Goal: Task Accomplishment & Management: Manage account settings

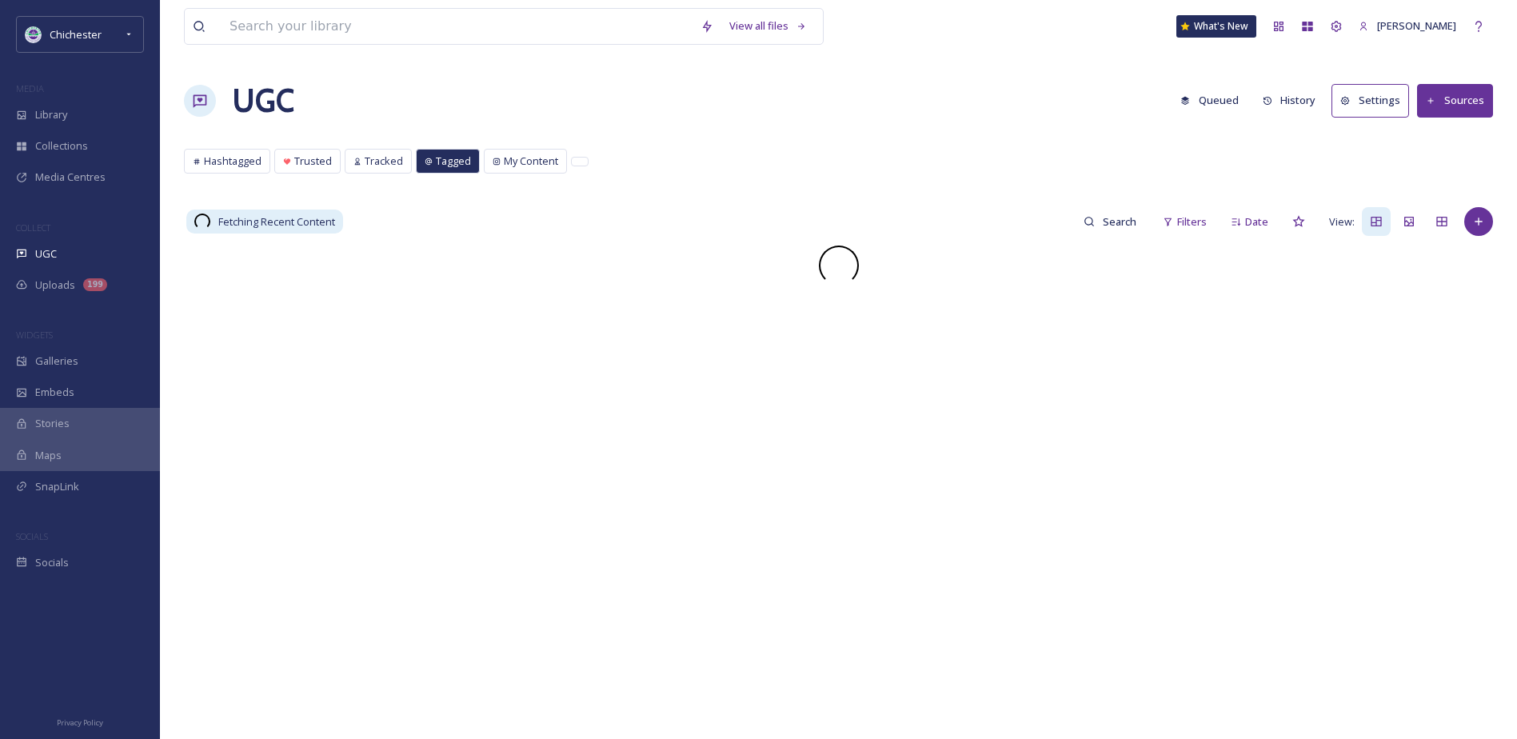
click at [102, 79] on div "MEDIA" at bounding box center [80, 88] width 160 height 21
click at [93, 114] on div "Library" at bounding box center [80, 114] width 160 height 31
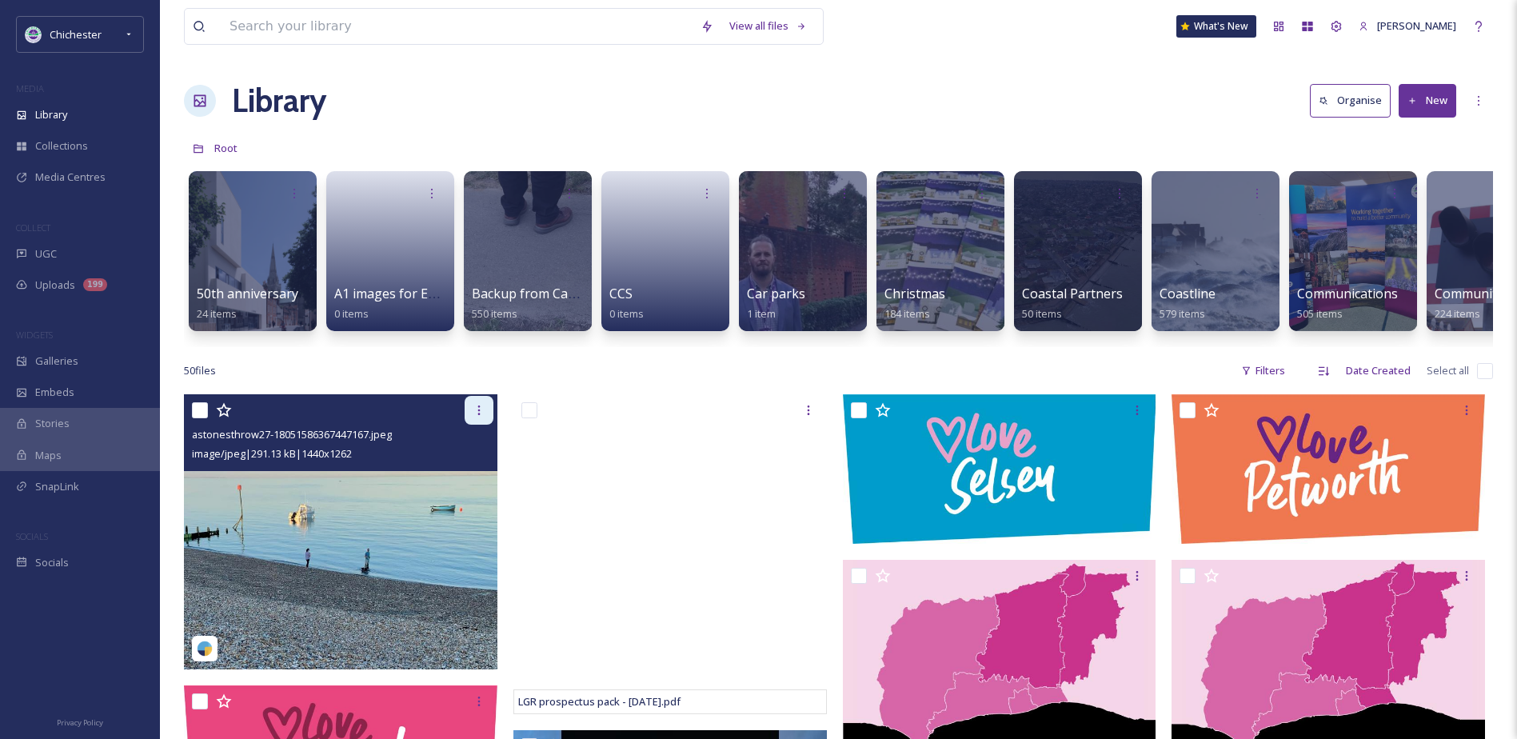
click at [480, 411] on div at bounding box center [479, 410] width 29 height 29
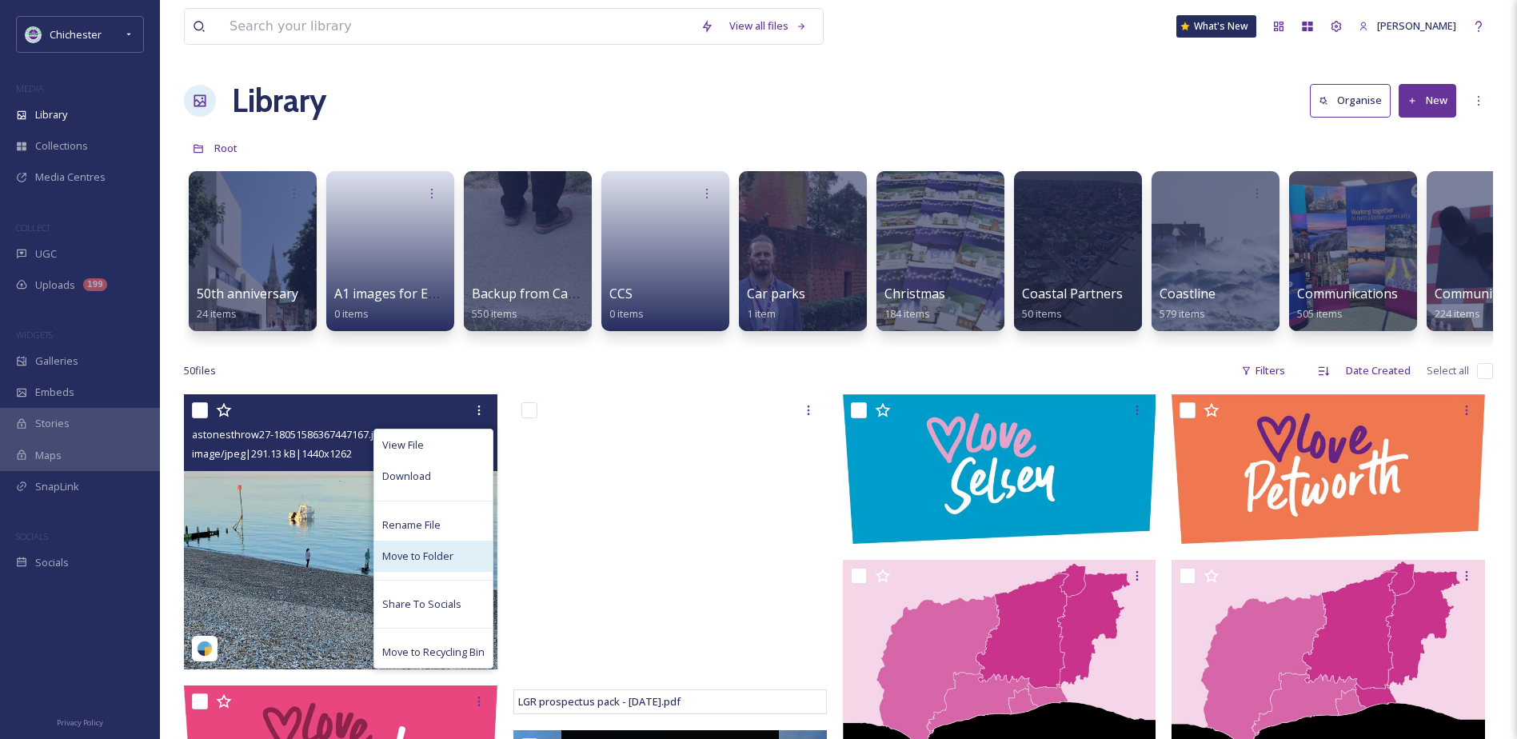
click at [421, 564] on span "Move to Folder" at bounding box center [417, 556] width 71 height 15
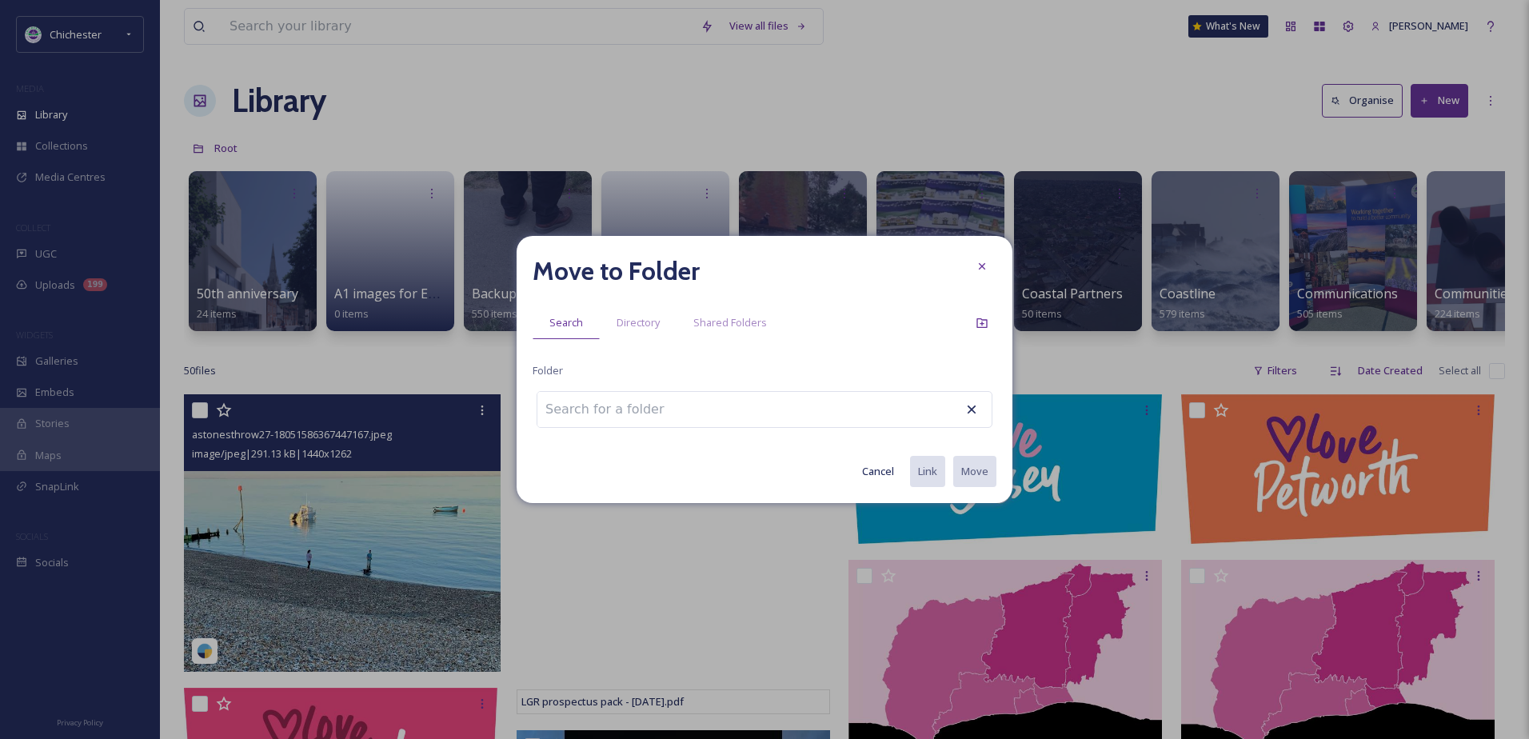
click at [622, 408] on input at bounding box center [626, 409] width 176 height 35
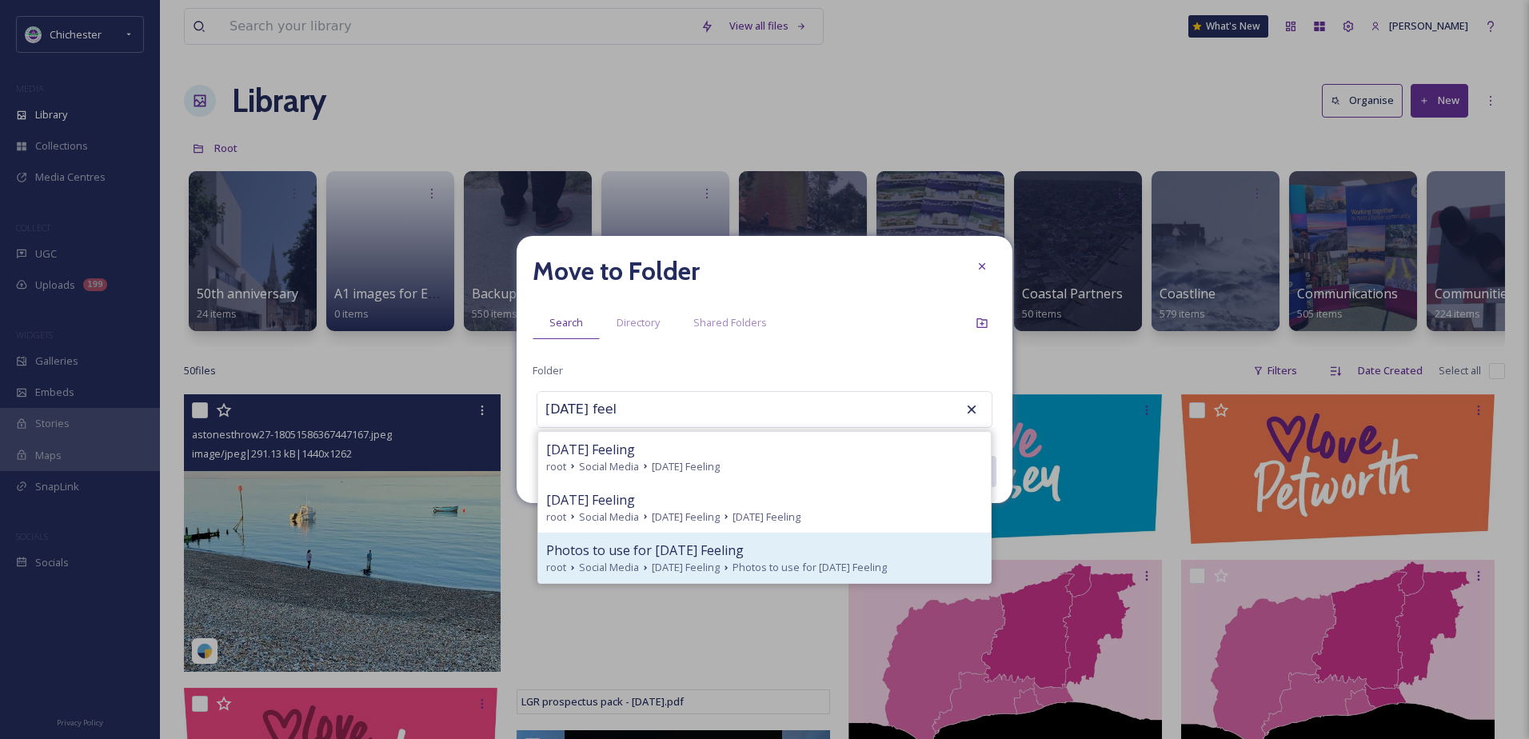
click at [643, 560] on div "root Social Media [DATE] Feeling Photos to use for [DATE] Feeling" at bounding box center [764, 567] width 437 height 15
type input "Photos to use for [DATE] Feeling"
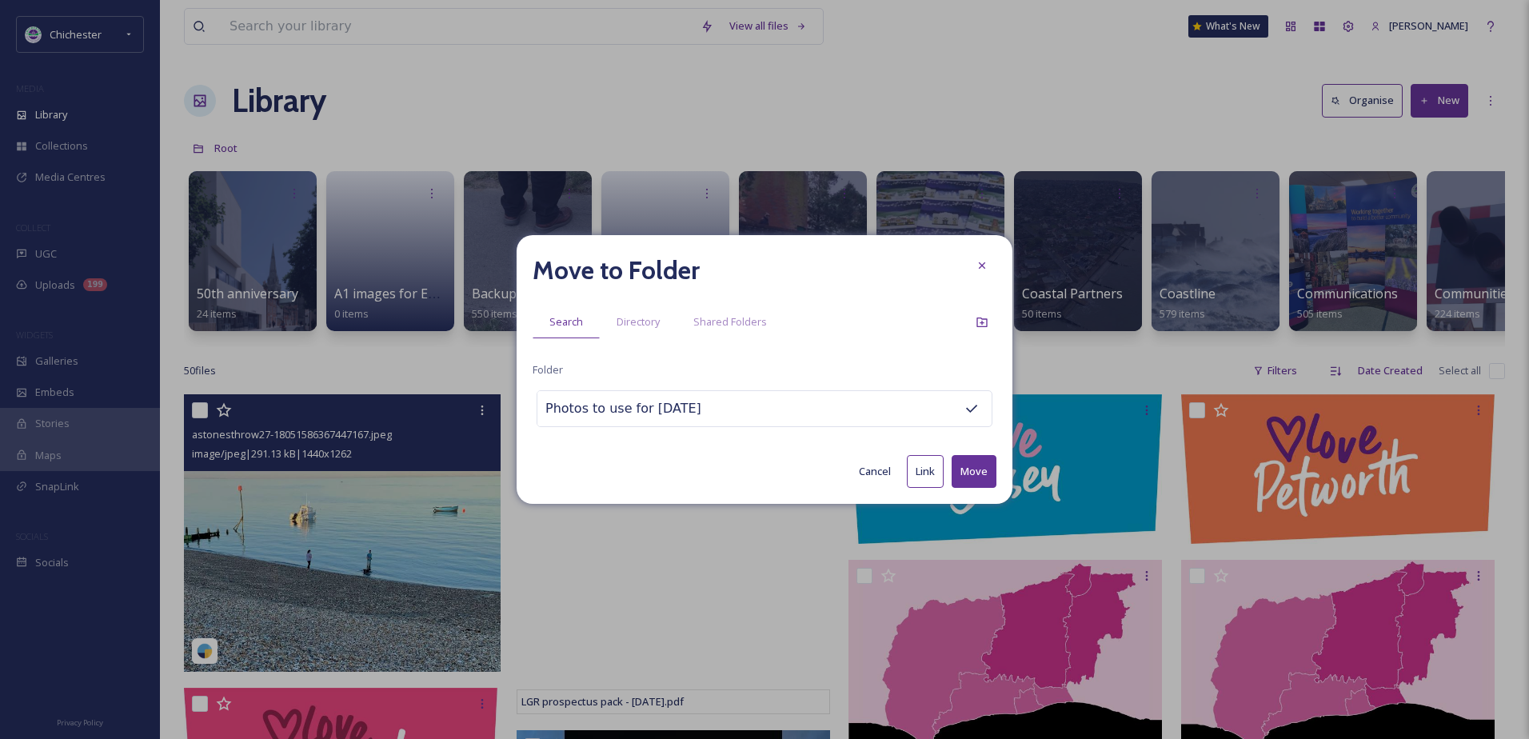
click at [981, 468] on button "Move" at bounding box center [974, 471] width 45 height 33
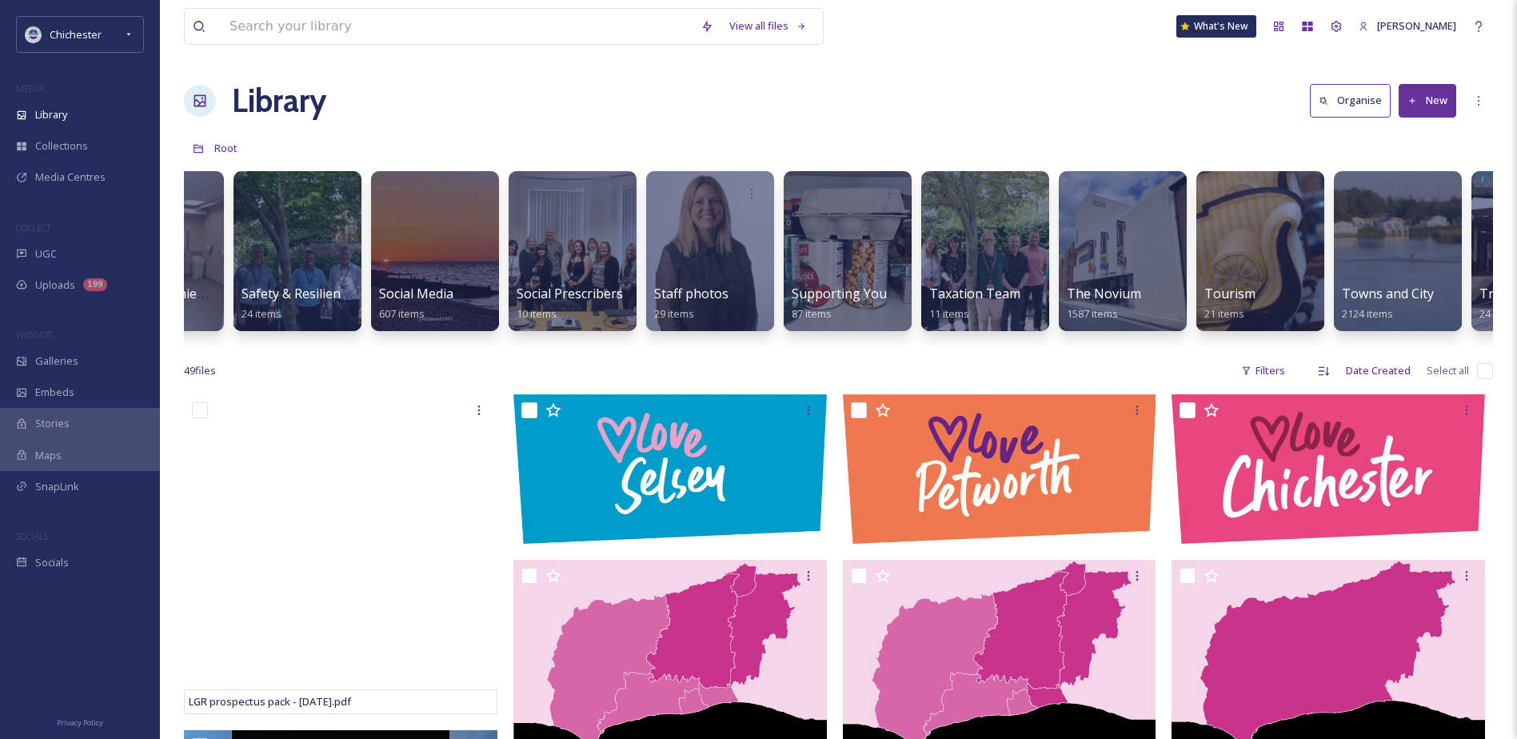
scroll to position [0, 6030]
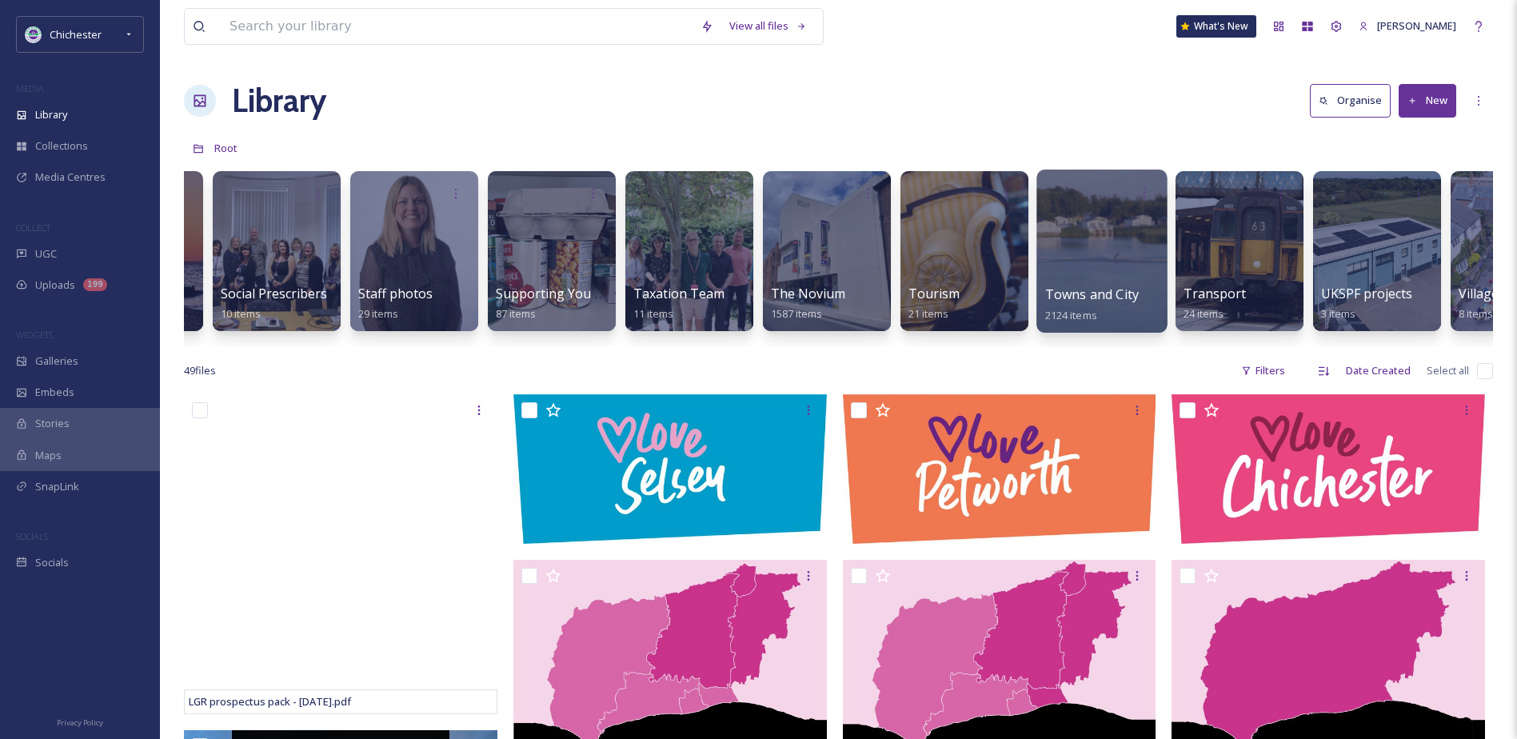
click at [1128, 250] on div at bounding box center [1102, 251] width 130 height 163
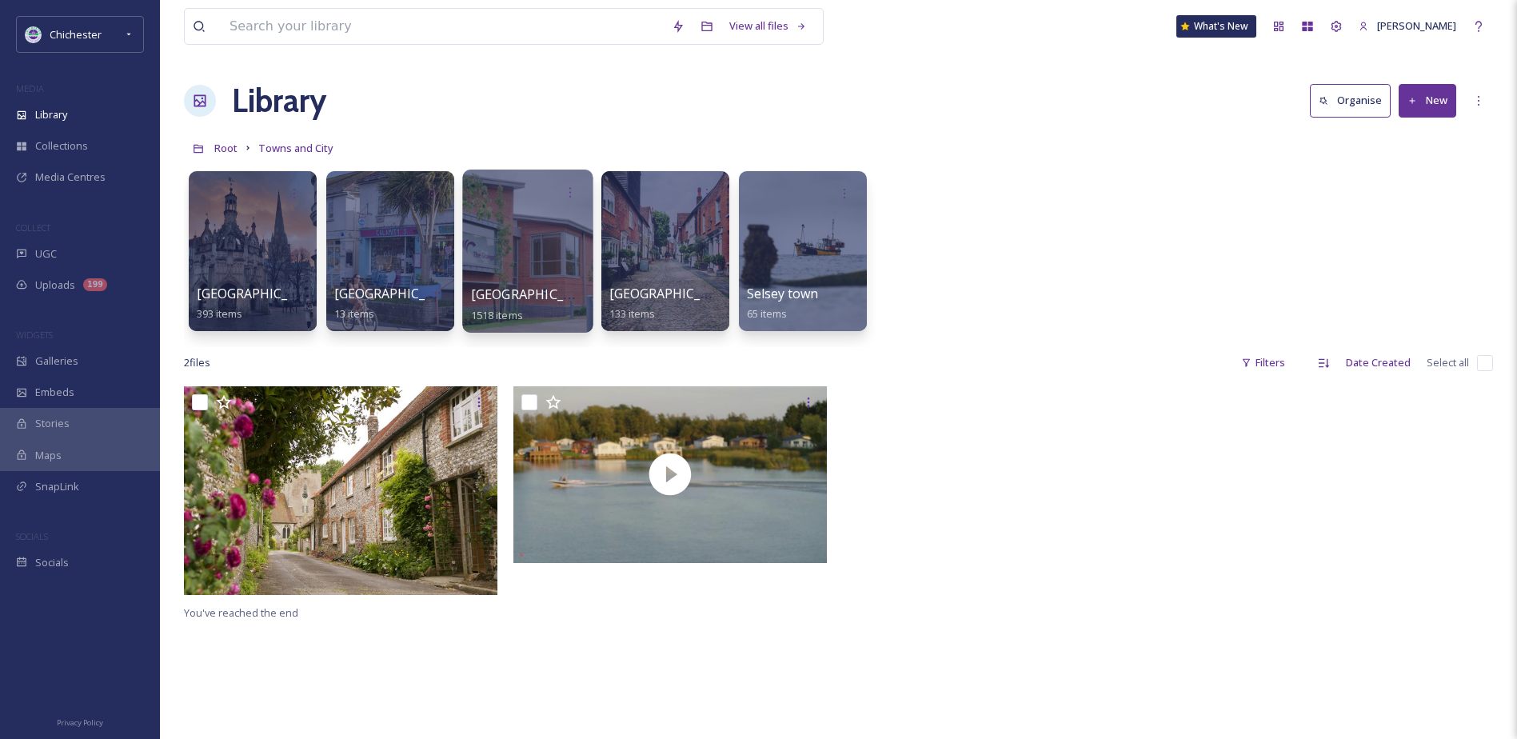
click at [550, 234] on div at bounding box center [527, 251] width 130 height 163
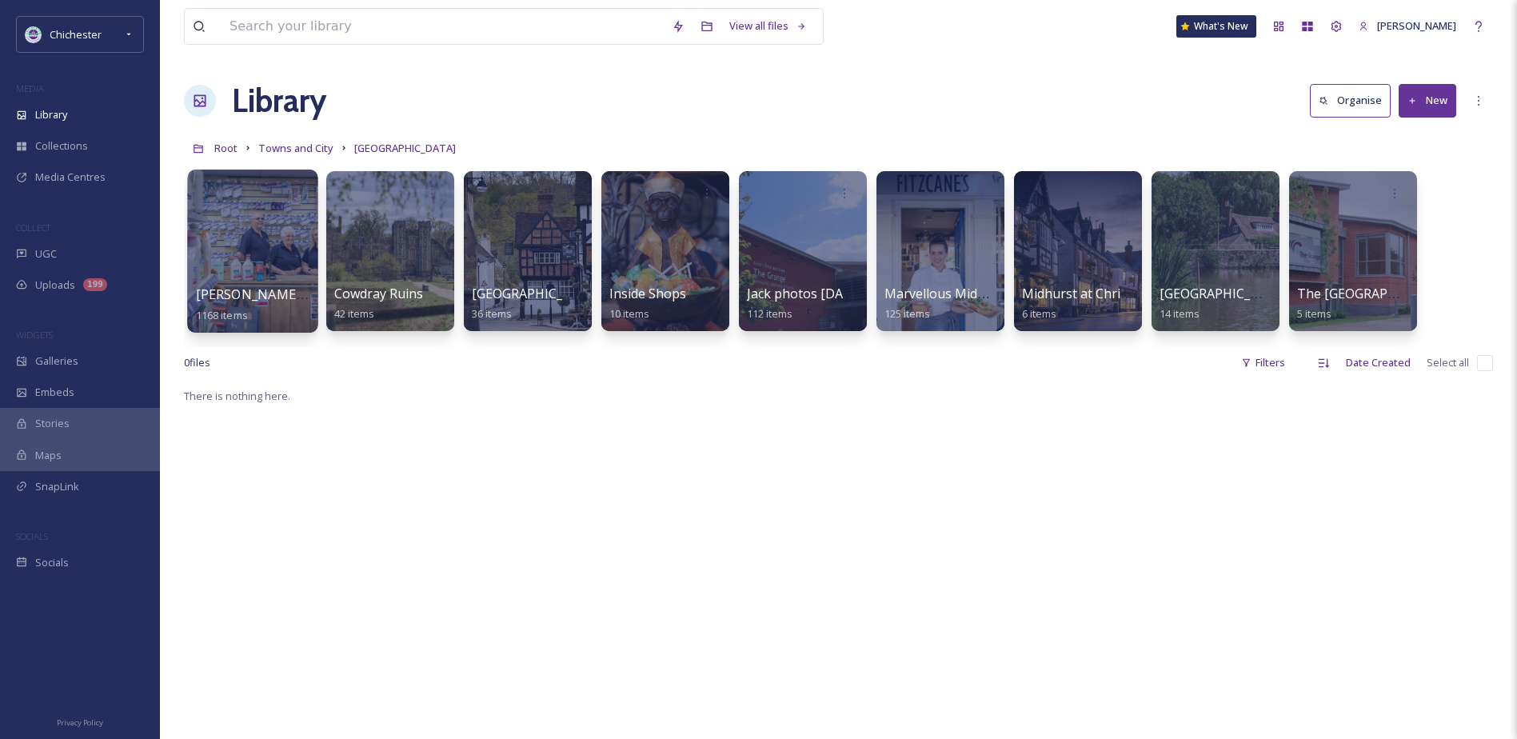
click at [266, 242] on div at bounding box center [252, 251] width 130 height 163
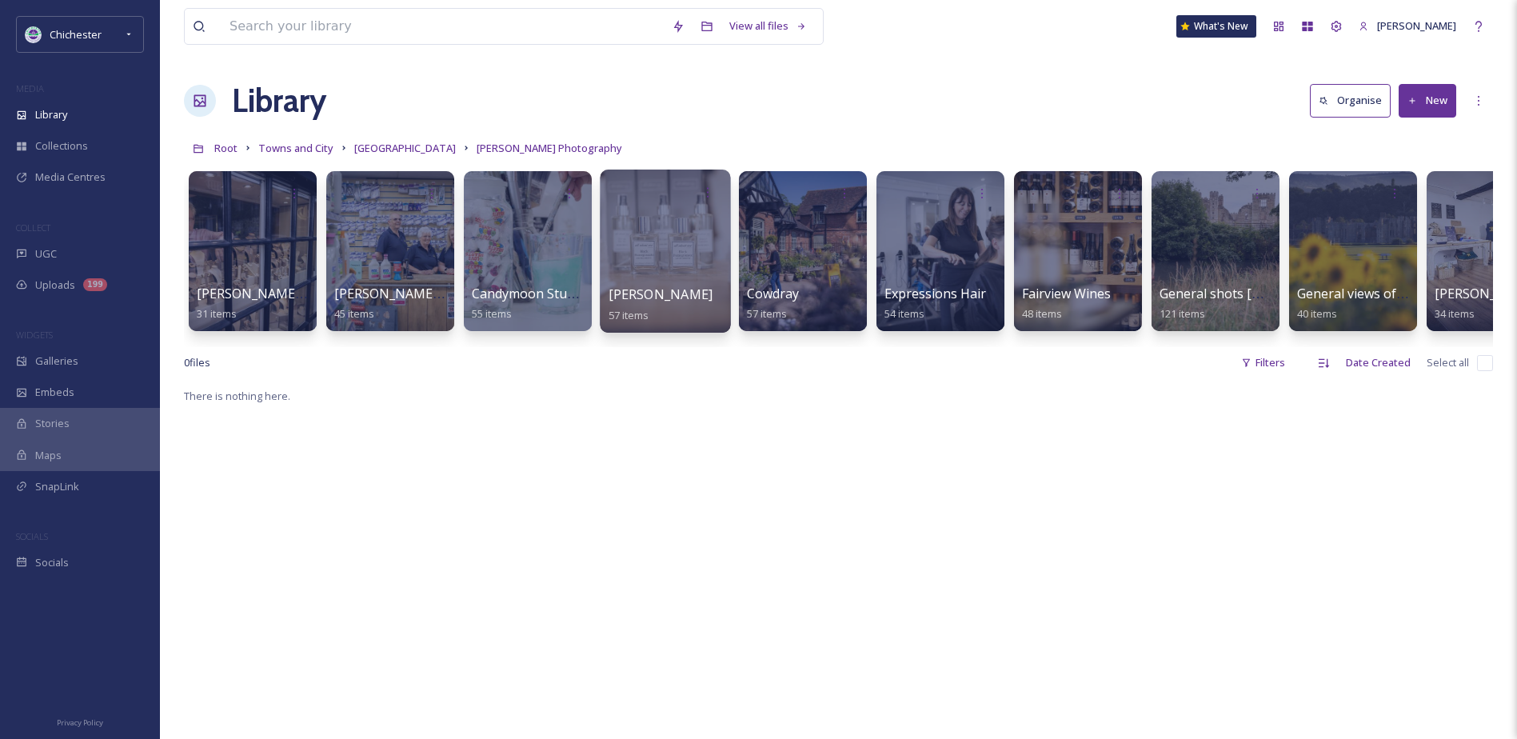
click at [665, 282] on div at bounding box center [665, 251] width 130 height 163
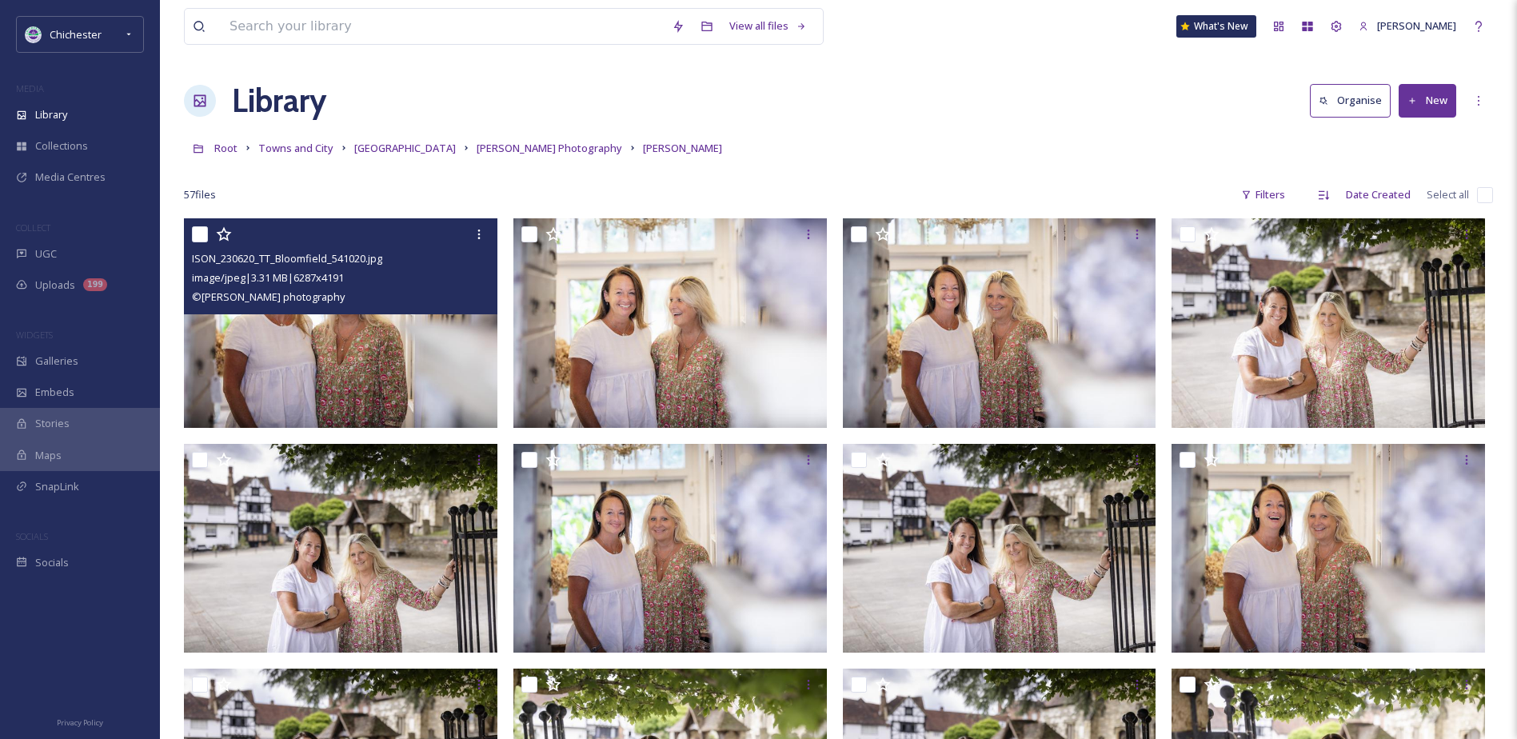
click at [366, 368] on img at bounding box center [341, 323] width 314 height 210
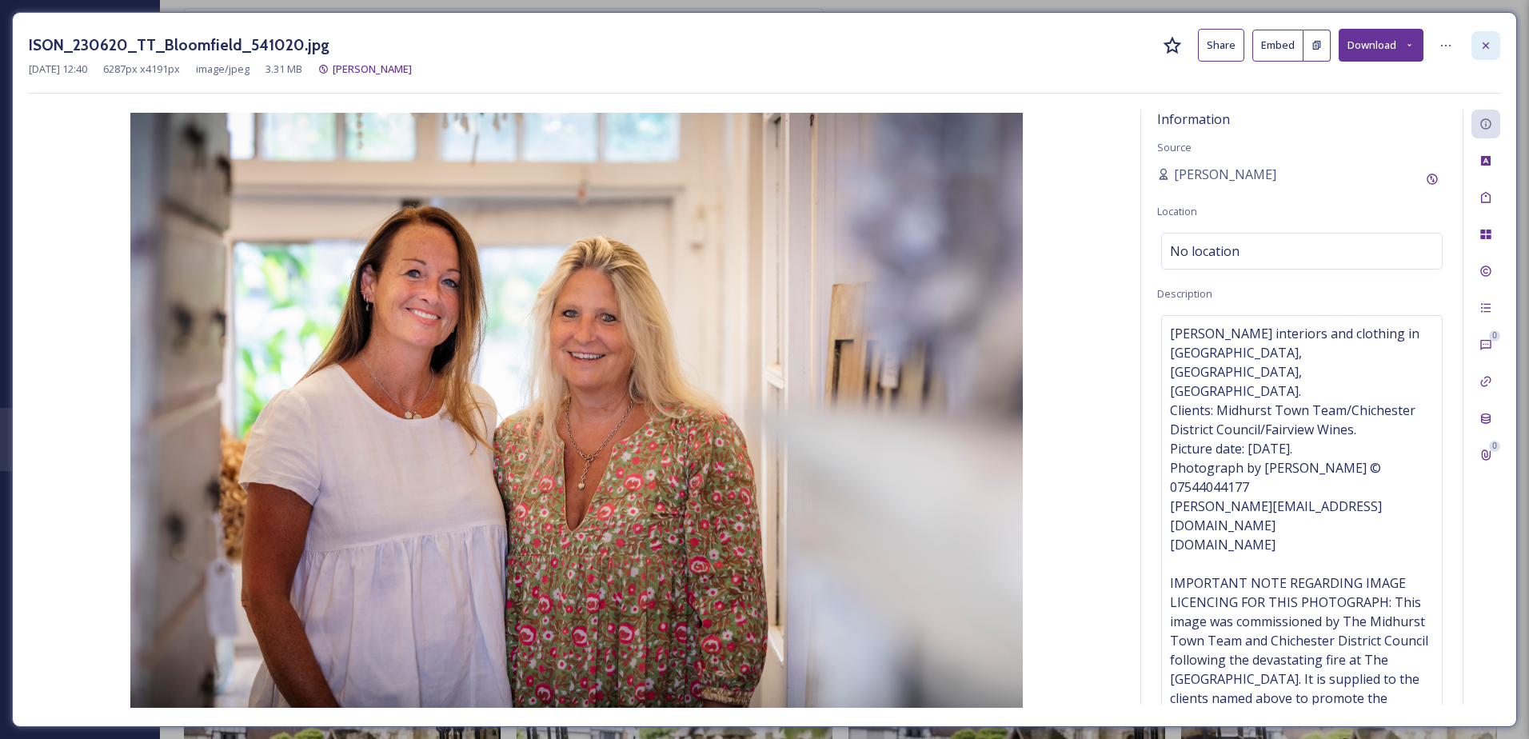
click at [1497, 46] on div at bounding box center [1486, 45] width 29 height 29
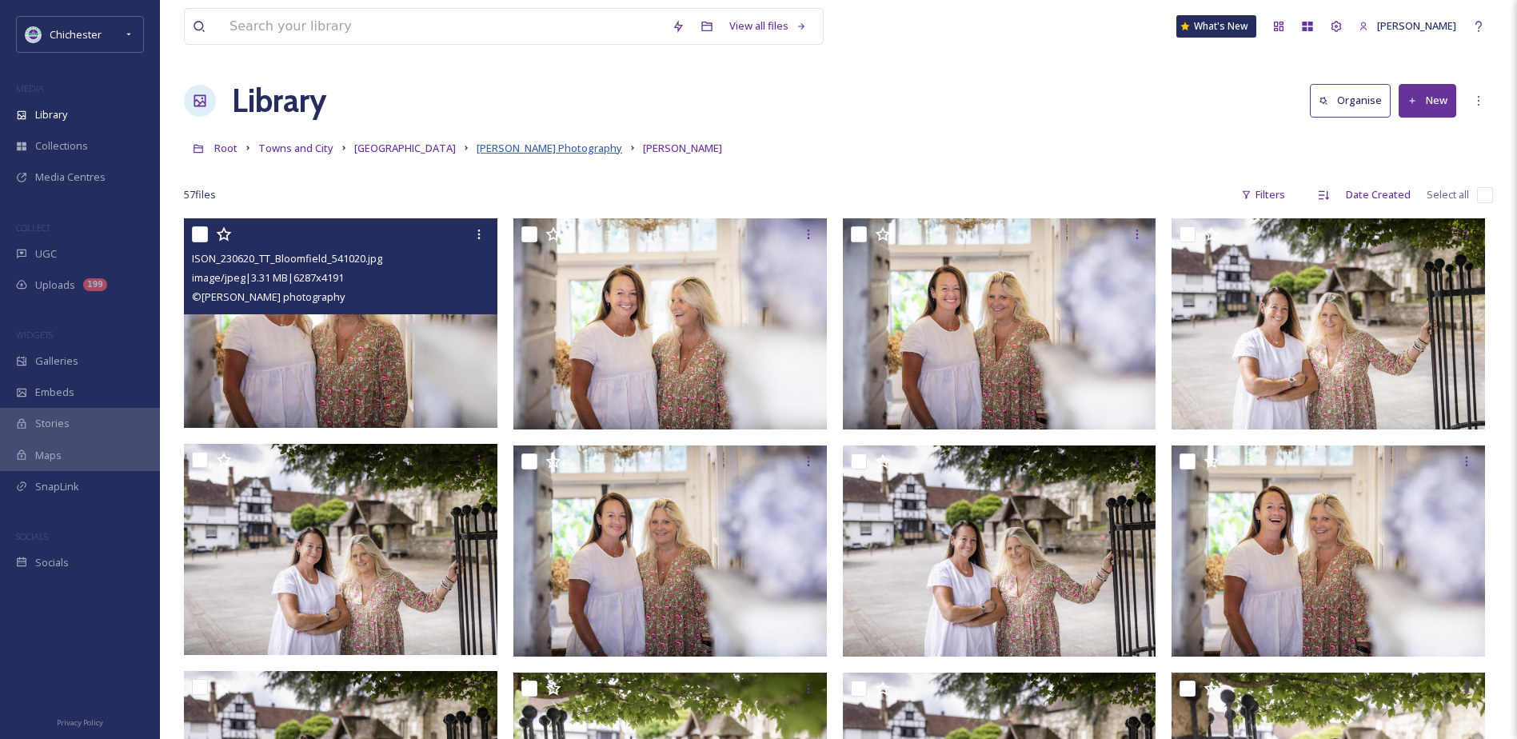
click at [563, 142] on span "[PERSON_NAME] Photography" at bounding box center [550, 148] width 146 height 14
